Goal: Task Accomplishment & Management: Use online tool/utility

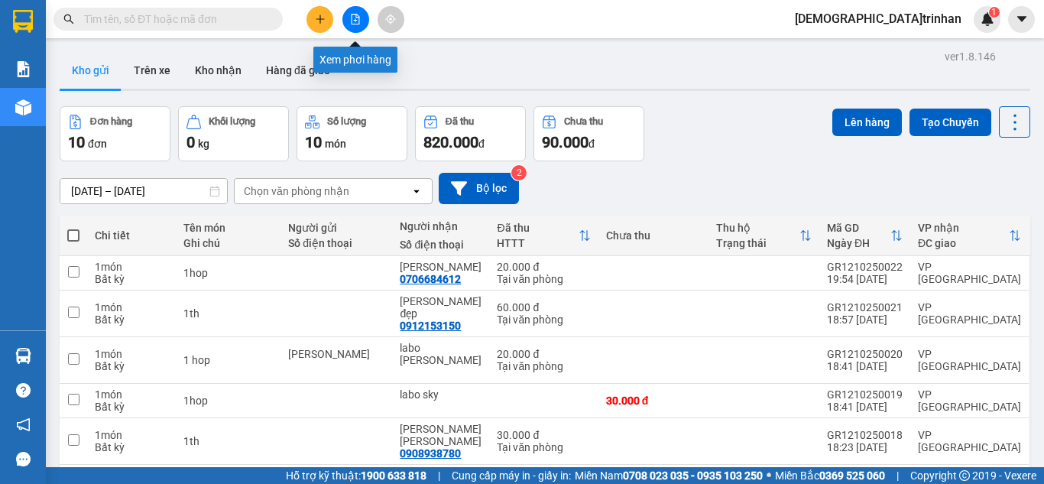
click at [353, 17] on icon "file-add" at bounding box center [355, 19] width 11 height 11
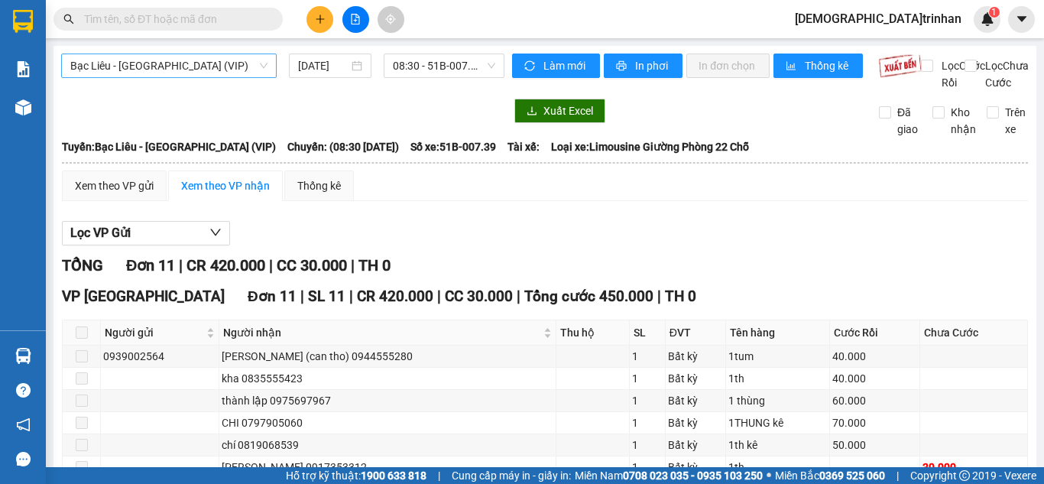
click at [201, 68] on span "Bạc Liêu - [GEOGRAPHIC_DATA] (VIP)" at bounding box center [168, 65] width 197 height 23
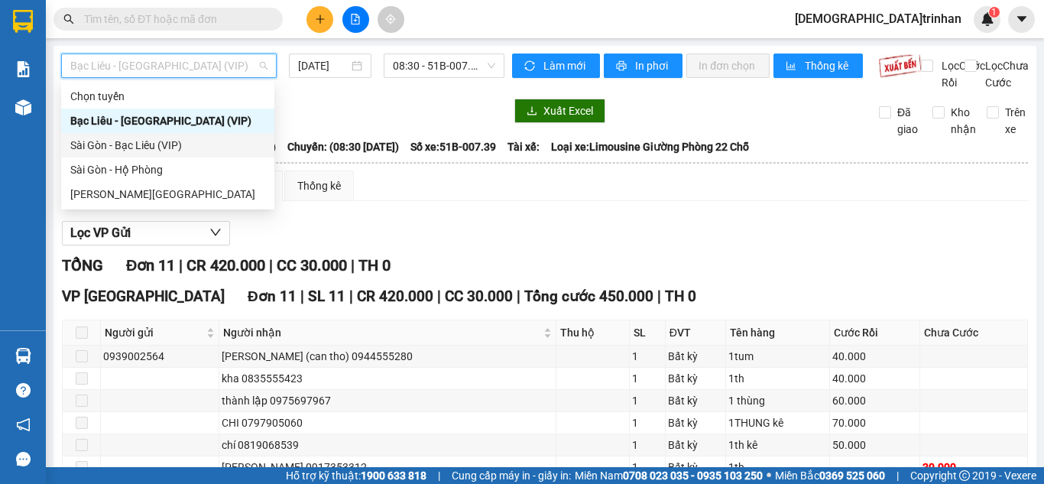
click at [114, 140] on div "Sài Gòn - Bạc Liêu (VIP)" at bounding box center [167, 145] width 195 height 17
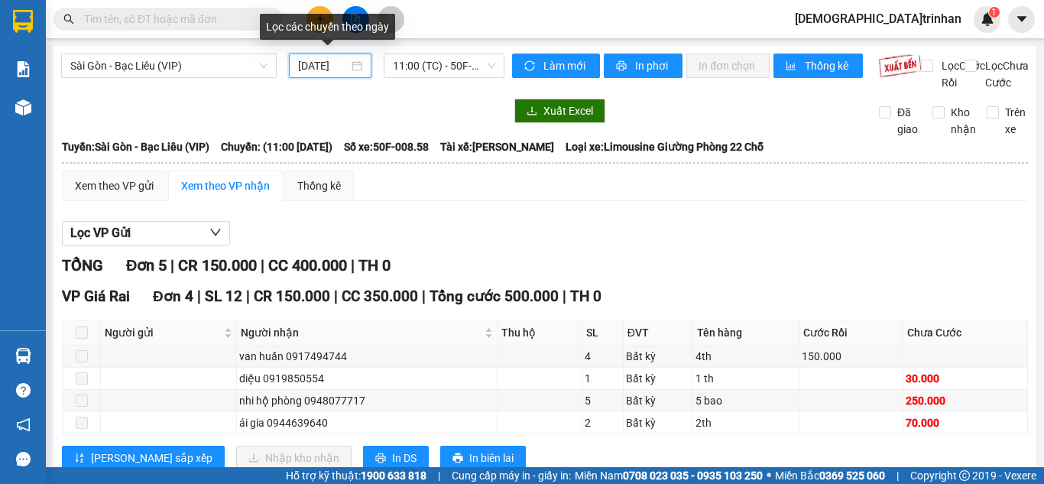
click at [322, 68] on input "[DATE]" at bounding box center [323, 65] width 50 height 17
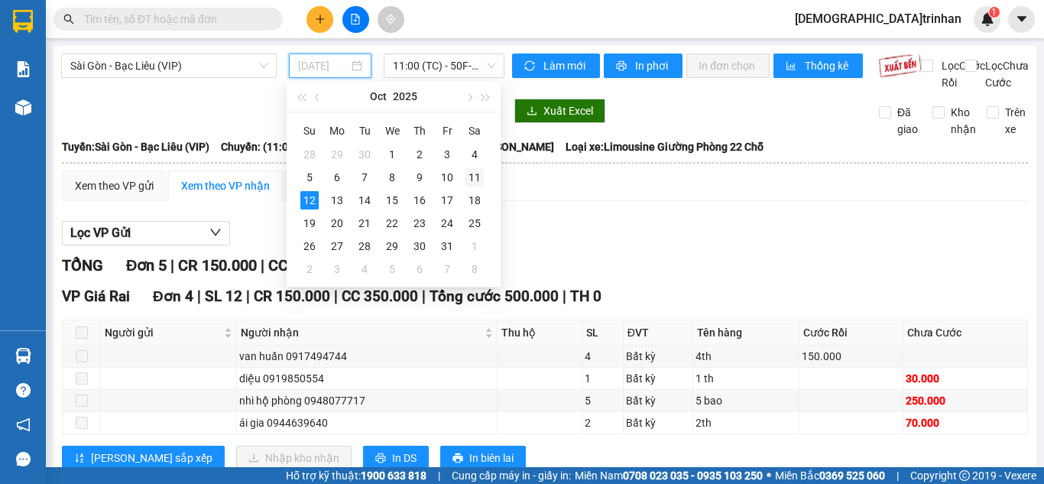
click at [475, 177] on div "11" at bounding box center [474, 177] width 18 height 18
type input "[DATE]"
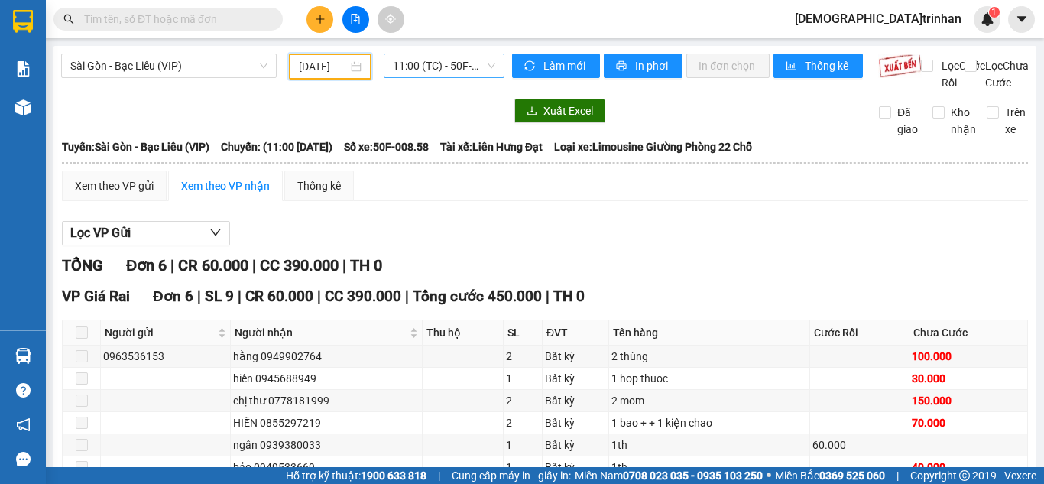
click at [440, 71] on span "11:00 (TC) - 50F-008.58" at bounding box center [444, 65] width 102 height 23
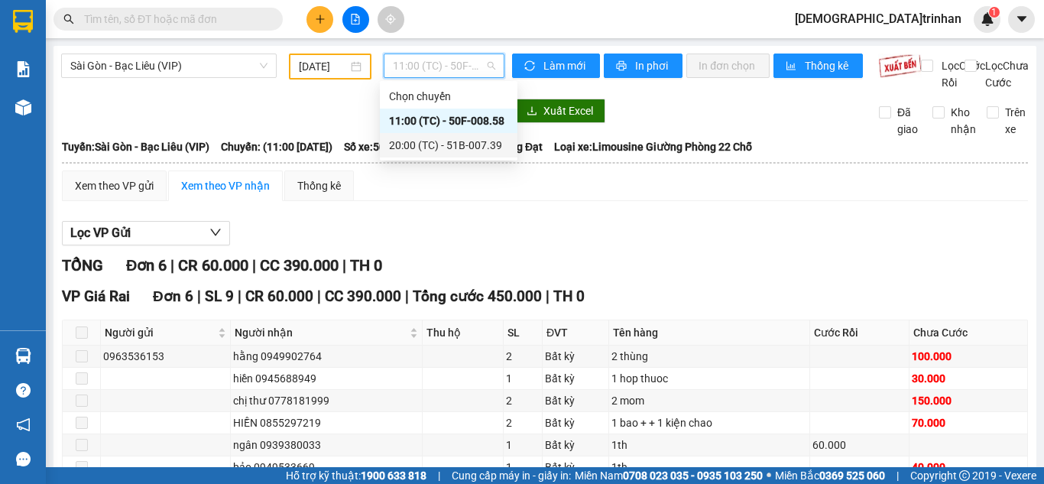
click at [408, 146] on div "20:00 (TC) - 51B-007.39" at bounding box center [448, 145] width 119 height 17
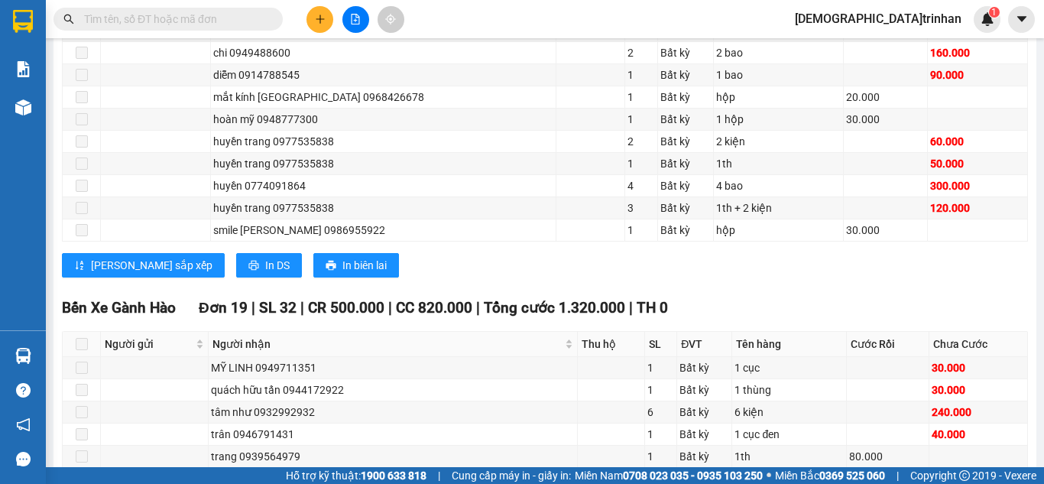
scroll to position [1295, 0]
